Goal: Register for event/course

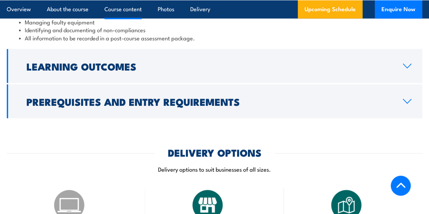
scroll to position [803, 0]
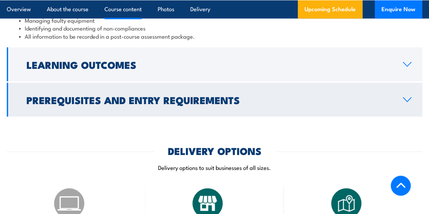
click at [411, 102] on icon at bounding box center [406, 99] width 9 height 5
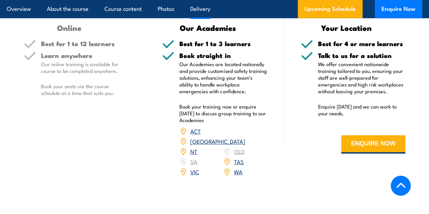
scroll to position [970, 0]
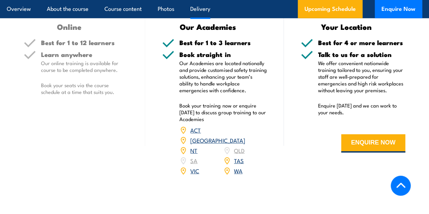
click at [237, 175] on link "WA" at bounding box center [238, 170] width 8 height 8
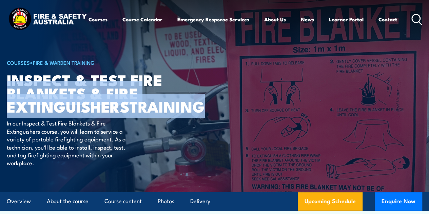
drag, startPoint x: 91, startPoint y: 137, endPoint x: 8, endPoint y: 109, distance: 87.5
click at [8, 109] on h1 "Inspect & Test Fire Blankets & Fire Extinguishers TRAINING" at bounding box center [90, 93] width 167 height 40
click at [3, 93] on img at bounding box center [214, 96] width 429 height 192
click at [4, 89] on img at bounding box center [214, 96] width 429 height 192
click at [137, 113] on h1 "Inspect & Test Fire Blankets & Fire Extinguishers TRAINING" at bounding box center [90, 93] width 167 height 40
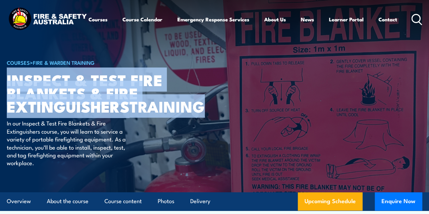
drag, startPoint x: 8, startPoint y: 88, endPoint x: 129, endPoint y: 134, distance: 129.5
click at [129, 113] on h1 "Inspect & Test Fire Blankets & Fire Extinguishers TRAINING" at bounding box center [90, 93] width 167 height 40
copy h1 "Inspect & Test Fire Blankets & Fire Extinguishers TRAINING"
